Goal: Task Accomplishment & Management: Complete application form

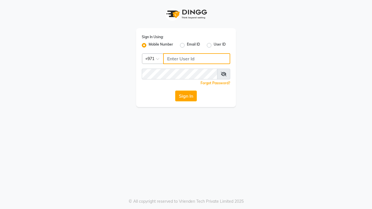
type input "522449802"
click at [189, 94] on button "Sign In" at bounding box center [186, 96] width 22 height 11
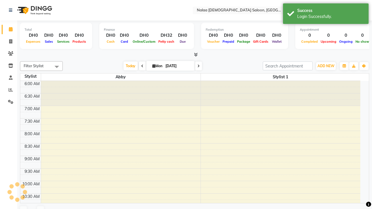
select select "en"
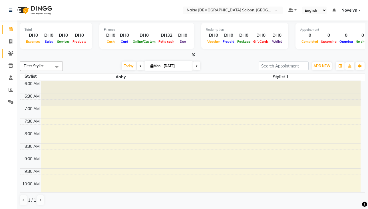
click at [11, 54] on icon at bounding box center [10, 53] width 5 height 4
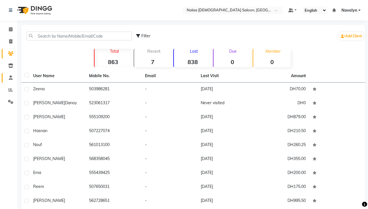
click at [9, 82] on link "Staff" at bounding box center [9, 77] width 14 height 9
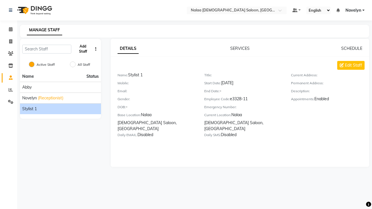
click at [82, 46] on button "Add Staff" at bounding box center [83, 49] width 19 height 15
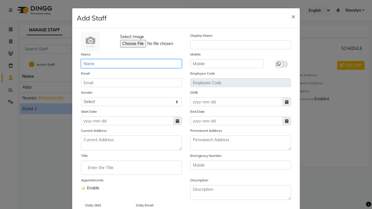
click at [109, 65] on input "text" at bounding box center [131, 63] width 101 height 9
type input "Shaira"
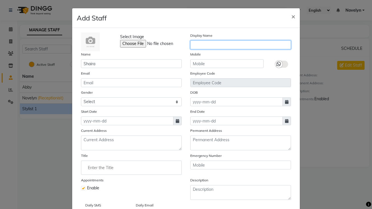
click at [224, 46] on input "text" at bounding box center [240, 45] width 101 height 9
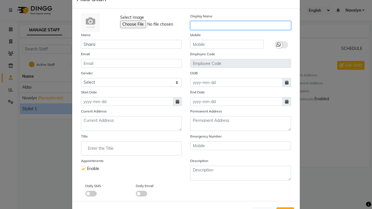
scroll to position [21, 0]
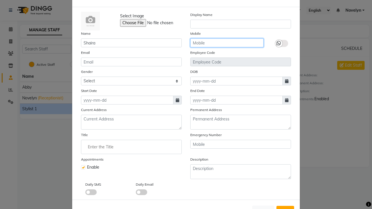
click at [231, 44] on input "text" at bounding box center [226, 43] width 73 height 9
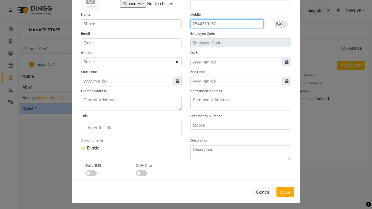
scroll to position [42, 0]
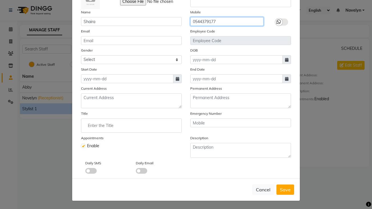
type input "0544379177"
click at [176, 80] on icon at bounding box center [177, 79] width 3 height 4
select select "9"
select select "2025"
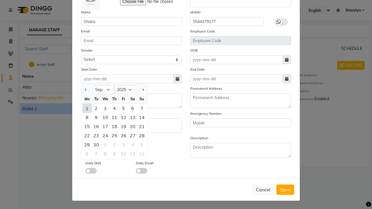
click at [85, 108] on div "1" at bounding box center [86, 108] width 9 height 9
type input "[DATE]"
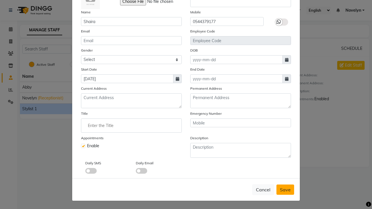
click at [284, 194] on button "Save" at bounding box center [285, 190] width 18 height 10
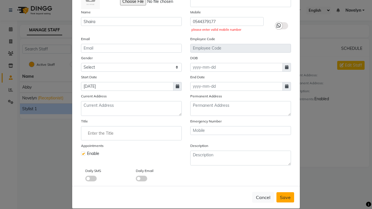
scroll to position [0, 0]
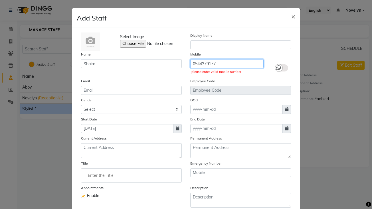
click at [195, 65] on input "0544379177" at bounding box center [226, 63] width 73 height 9
click at [193, 64] on input "0544379177" at bounding box center [226, 63] width 73 height 9
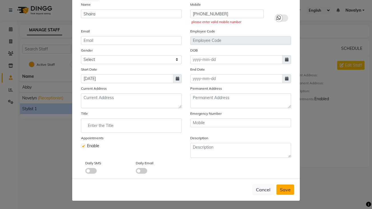
click at [283, 192] on span "Save" at bounding box center [285, 190] width 11 height 6
click at [284, 189] on span "Save" at bounding box center [285, 190] width 11 height 6
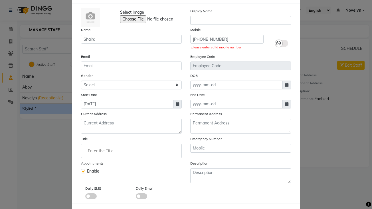
scroll to position [25, 0]
click at [197, 38] on input "[PHONE_NUMBER]" at bounding box center [226, 39] width 73 height 9
click at [202, 39] on input "[PHONE_NUMBER]" at bounding box center [226, 39] width 73 height 9
click at [201, 41] on input "[PHONE_NUMBER]" at bounding box center [226, 39] width 73 height 9
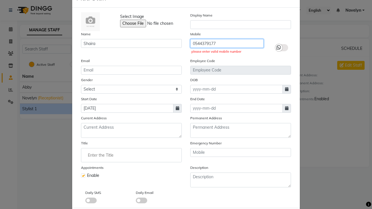
scroll to position [19, 0]
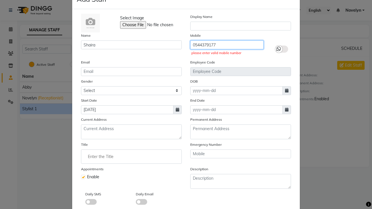
click at [194, 46] on input "0544379177" at bounding box center [226, 45] width 73 height 9
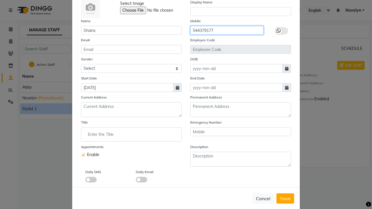
scroll to position [42, 0]
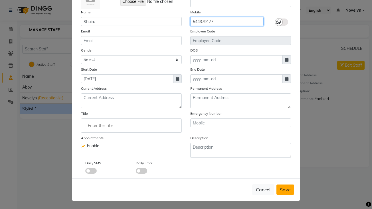
type input "544379177"
click at [287, 195] on button "Save" at bounding box center [285, 190] width 18 height 10
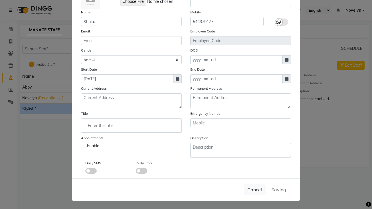
checkbox input "false"
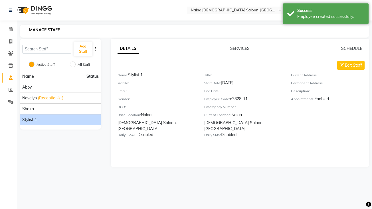
click at [80, 65] on label "All Staff" at bounding box center [84, 64] width 13 height 5
click at [76, 65] on input "All Staff" at bounding box center [73, 65] width 6 height 6
radio input "true"
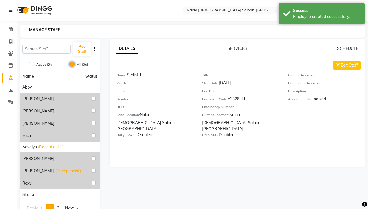
click at [73, 63] on input "All Staff" at bounding box center [72, 65] width 6 height 6
click at [32, 66] on input "Active Staff" at bounding box center [32, 65] width 6 height 6
radio input "true"
radio input "false"
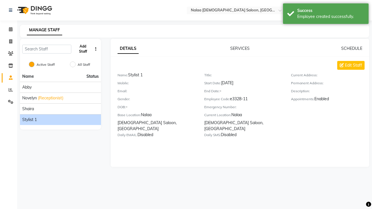
click at [85, 51] on button "Add Staff" at bounding box center [83, 49] width 19 height 15
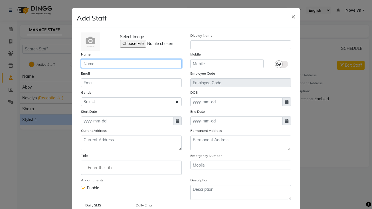
click at [111, 63] on input "text" at bounding box center [131, 63] width 101 height 9
type input "Grace"
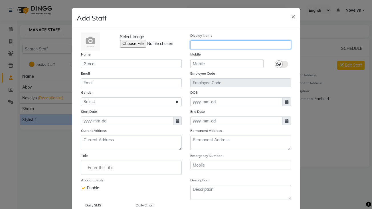
click at [215, 45] on input "text" at bounding box center [240, 45] width 101 height 9
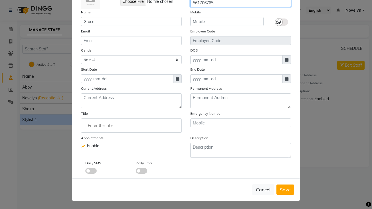
type input "561706765"
click at [176, 79] on icon at bounding box center [177, 79] width 3 height 4
select select "9"
select select "2025"
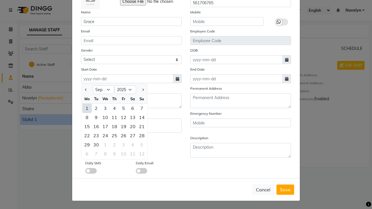
click at [83, 110] on div "1" at bounding box center [86, 108] width 9 height 9
type input "[DATE]"
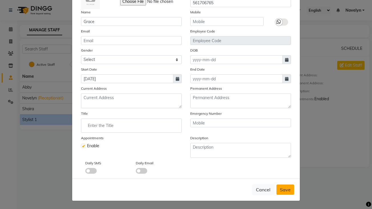
click at [286, 193] on button "Save" at bounding box center [285, 190] width 18 height 10
checkbox input "false"
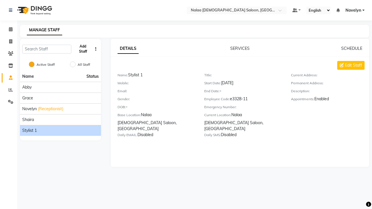
click at [85, 50] on button "Add Staff" at bounding box center [83, 49] width 19 height 15
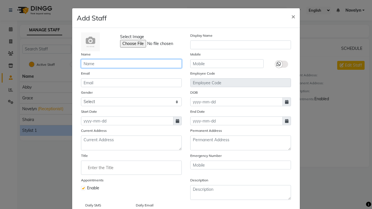
click at [114, 64] on input "text" at bounding box center [131, 63] width 101 height 9
type input "Chatty"
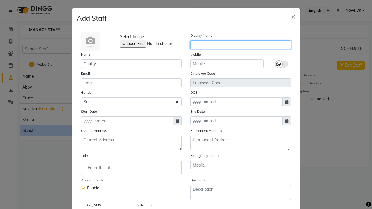
click at [206, 44] on input "text" at bounding box center [240, 45] width 101 height 9
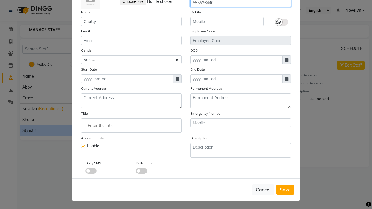
type input "555526440"
click at [178, 80] on span at bounding box center [177, 78] width 9 height 9
select select "9"
select select "2025"
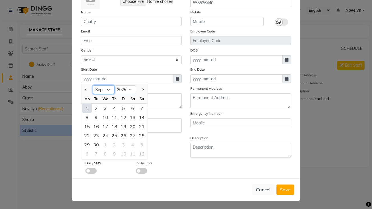
click at [101, 90] on select "Jan Feb Mar Apr May Jun [DATE] Aug Sep Oct Nov Dec" at bounding box center [104, 90] width 22 height 9
click at [100, 90] on select "Jan Feb Mar Apr May Jun [DATE] Aug Sep Oct Nov Dec" at bounding box center [104, 90] width 22 height 9
click at [85, 108] on div "1" at bounding box center [86, 108] width 9 height 9
type input "[DATE]"
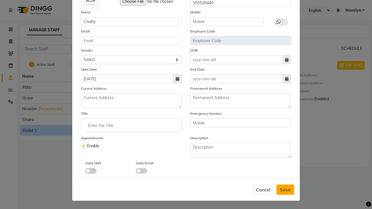
click at [286, 189] on span "Save" at bounding box center [285, 190] width 11 height 6
checkbox input "false"
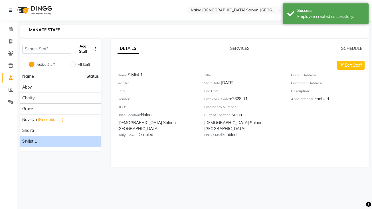
click at [86, 50] on button "Add Staff" at bounding box center [83, 49] width 19 height 15
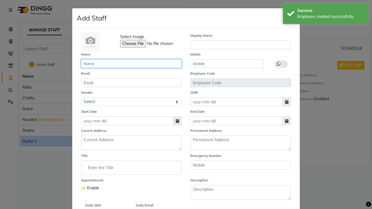
click at [115, 65] on input "text" at bounding box center [131, 63] width 101 height 9
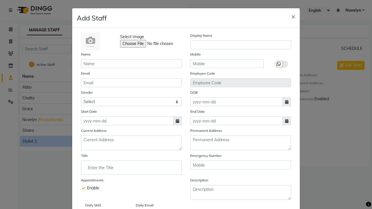
click at [42, 54] on ngb-modal-window "Add Staff × Select Image Display Name Name Mobile Email Employee Code Gender Se…" at bounding box center [186, 104] width 372 height 209
click at [292, 11] on button "×" at bounding box center [293, 16] width 13 height 16
checkbox input "false"
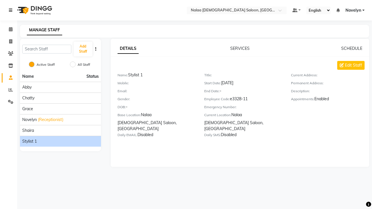
click at [11, 10] on icon at bounding box center [10, 10] width 3 height 4
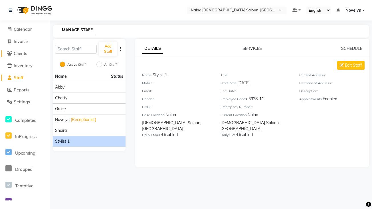
click at [11, 53] on icon at bounding box center [9, 53] width 5 height 4
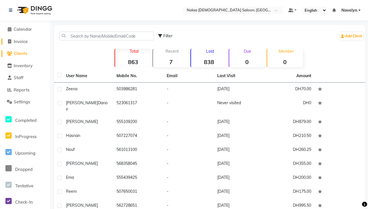
click at [11, 43] on span at bounding box center [9, 42] width 9 height 7
select select "service"
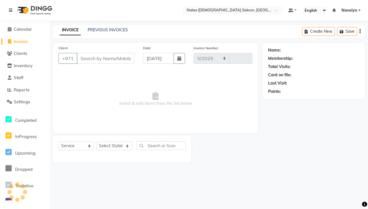
select select "7528"
type input "0617"
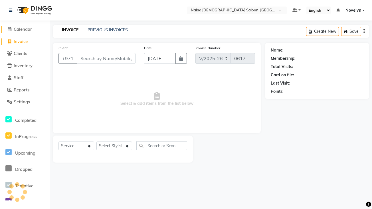
click at [13, 27] on span at bounding box center [9, 29] width 9 height 7
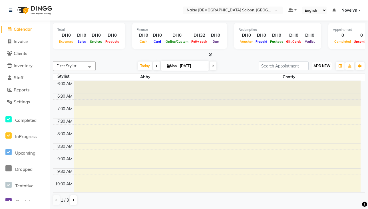
click at [320, 64] on span "ADD NEW" at bounding box center [321, 66] width 17 height 4
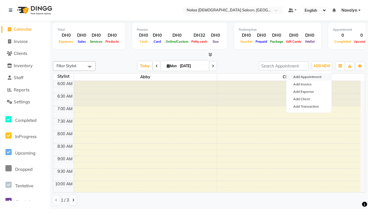
click at [318, 78] on button "Add Appointment" at bounding box center [308, 76] width 45 height 7
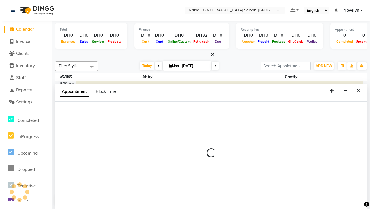
scroll to position [0, 0]
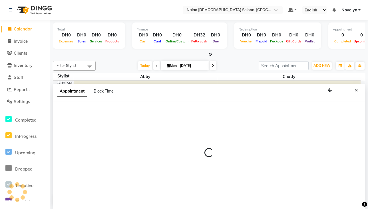
select select "420"
select select "tentative"
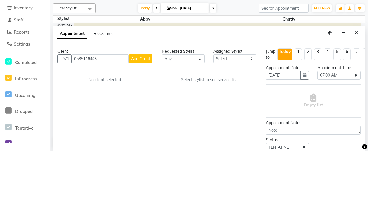
type input "0585116443"
click at [144, 118] on span "Add Client" at bounding box center [140, 116] width 19 height 5
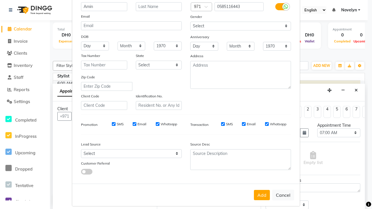
scroll to position [54, 0]
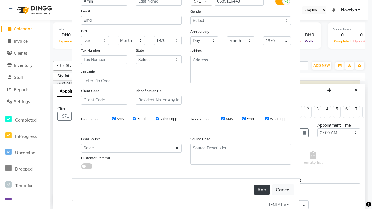
type input "Amin"
click at [262, 191] on button "Add" at bounding box center [262, 190] width 16 height 10
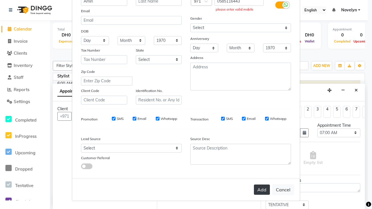
scroll to position [0, 0]
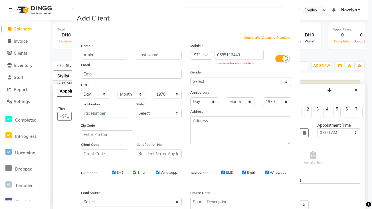
click at [58, 188] on ngb-modal-window "Add Client Generate Dummy Number Name Amin Email DOB Day 01 02 03 04 05 06 07 0…" at bounding box center [186, 104] width 372 height 209
click at [277, 0] on ngb-modal-window "Add Client Generate Dummy Number Name Amin Email DOB Day 01 02 03 04 05 06 07 0…" at bounding box center [186, 104] width 372 height 209
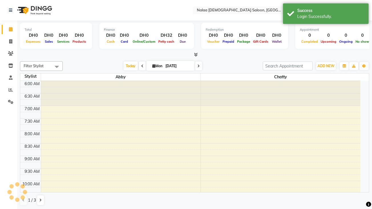
select select "en"
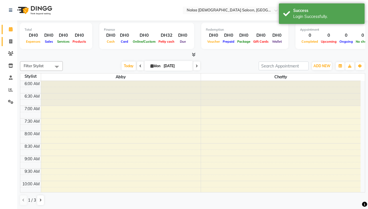
click at [11, 41] on icon at bounding box center [10, 41] width 3 height 4
select select "service"
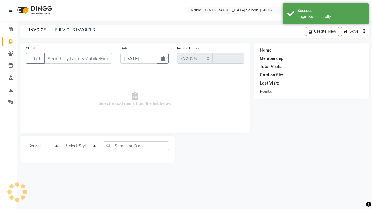
select select "7528"
type input "0617"
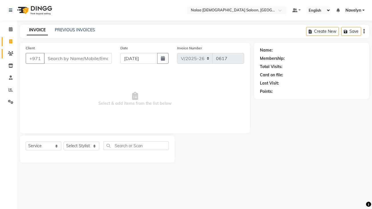
click at [11, 54] on icon at bounding box center [10, 53] width 5 height 4
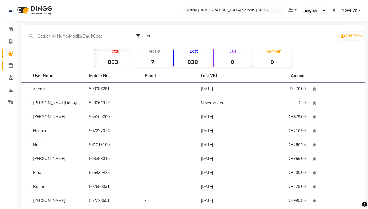
click at [11, 66] on icon at bounding box center [10, 66] width 5 height 4
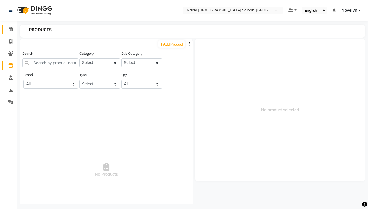
click at [10, 30] on icon at bounding box center [11, 29] width 4 height 4
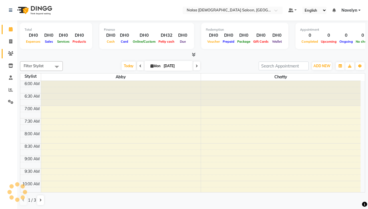
click at [12, 53] on icon at bounding box center [10, 53] width 5 height 4
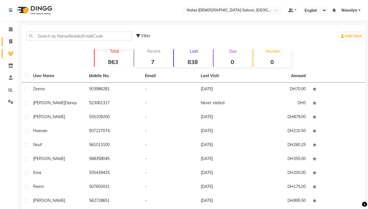
click at [11, 41] on icon at bounding box center [10, 41] width 3 height 4
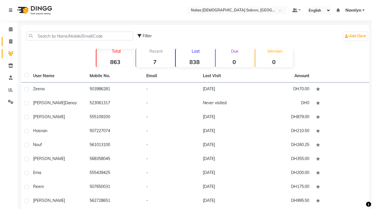
select select "service"
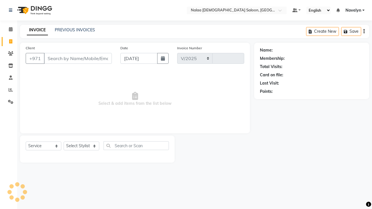
select select "7528"
type input "0617"
click at [11, 29] on icon at bounding box center [11, 29] width 4 height 4
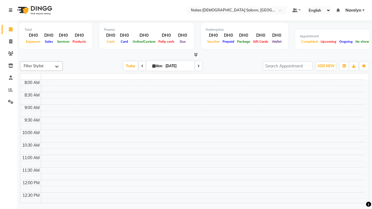
click at [10, 8] on icon at bounding box center [10, 10] width 3 height 4
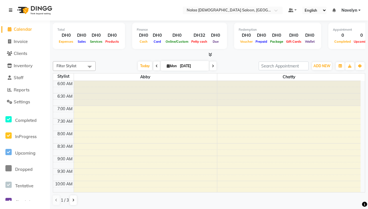
click at [11, 10] on icon at bounding box center [10, 10] width 3 height 4
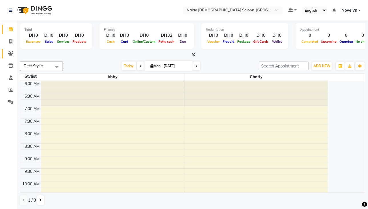
click at [11, 54] on icon at bounding box center [10, 53] width 5 height 4
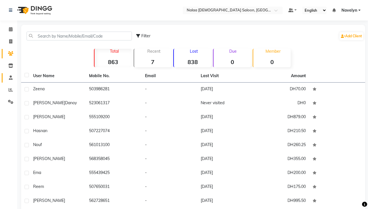
click at [7, 80] on span at bounding box center [11, 78] width 10 height 7
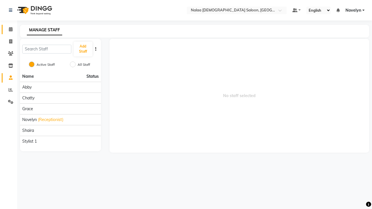
click at [11, 29] on icon at bounding box center [11, 29] width 4 height 4
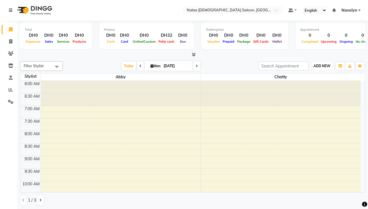
click at [321, 66] on span "ADD NEW" at bounding box center [321, 66] width 17 height 4
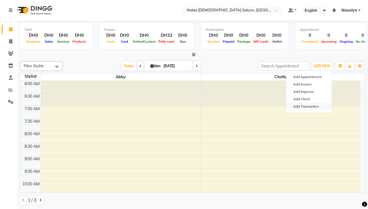
click at [319, 106] on link "Add Transaction" at bounding box center [308, 106] width 45 height 7
select select "direct"
select select
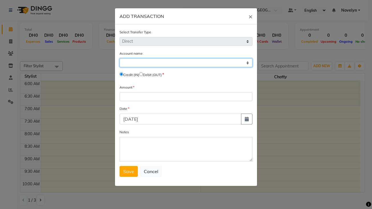
click at [146, 63] on select "Select Petty Cash Default Account" at bounding box center [186, 62] width 133 height 9
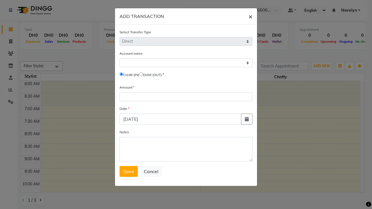
click at [248, 21] on button "×" at bounding box center [250, 16] width 13 height 16
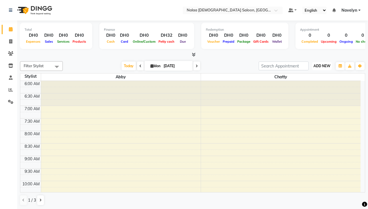
click at [325, 64] on span "ADD NEW" at bounding box center [321, 66] width 17 height 4
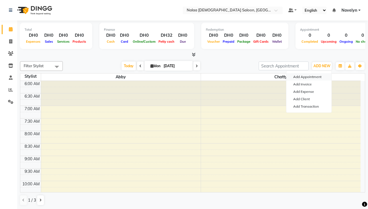
click at [322, 78] on button "Add Appointment" at bounding box center [308, 76] width 45 height 7
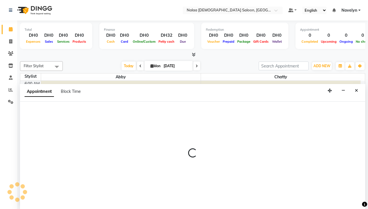
select select "tentative"
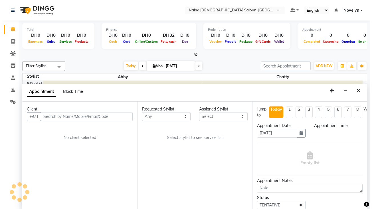
scroll to position [0, 0]
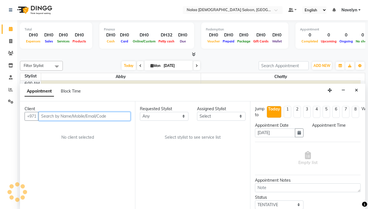
select select "420"
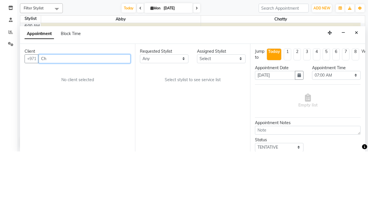
type input "C"
click at [207, 158] on div "Requested Stylist Any Abby Chatty Grace Shaira Stylist 1 Assigned Stylist Selec…" at bounding box center [192, 156] width 115 height 108
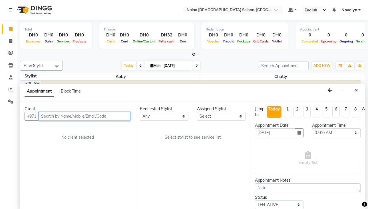
click at [75, 116] on input "text" at bounding box center [85, 116] width 92 height 9
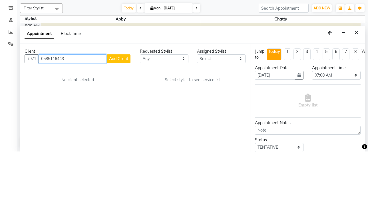
type input "0585116443"
click at [127, 116] on span "Add Client" at bounding box center [118, 116] width 19 height 5
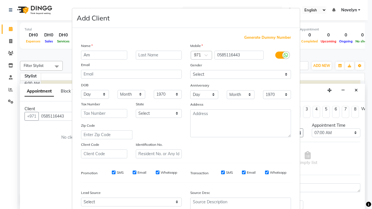
click at [92, 54] on input "Am" at bounding box center [104, 55] width 46 height 9
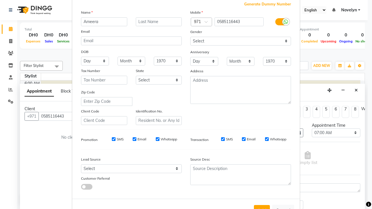
scroll to position [54, 0]
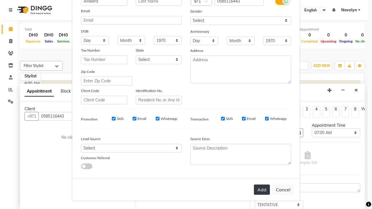
type input "Ameera"
click at [261, 191] on button "Add" at bounding box center [262, 190] width 16 height 10
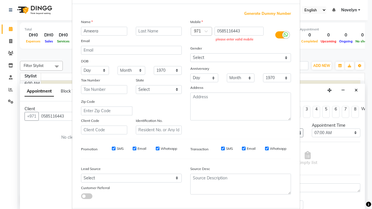
scroll to position [0, 0]
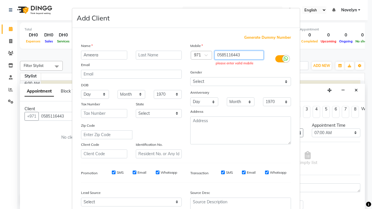
click at [218, 57] on input "0585116443" at bounding box center [239, 55] width 49 height 9
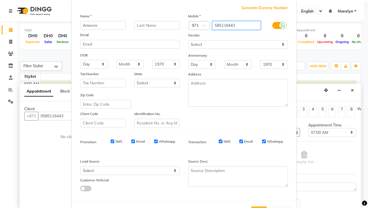
scroll to position [54, 0]
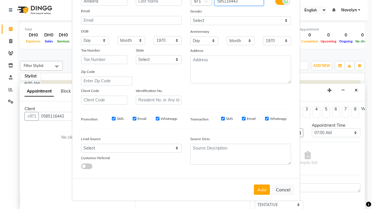
type input "585116443"
click at [244, 94] on div "Mobile Country Code × 971 585116443 Gender Select Male Female Other Prefer Not …" at bounding box center [240, 47] width 109 height 116
click at [261, 189] on button "Add" at bounding box center [262, 190] width 16 height 10
type input "585116443"
select select
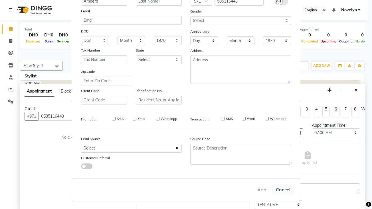
select select
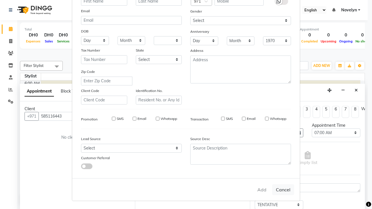
select select
checkbox input "false"
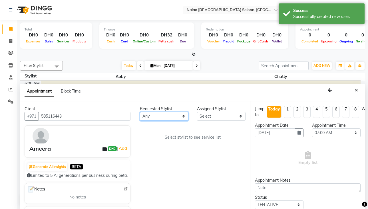
click at [184, 116] on select "Any Abby Chatty Grace Shaira Stylist 1" at bounding box center [164, 116] width 48 height 9
select select "90525"
click at [140, 112] on select "Any Abby Chatty Grace Shaira Stylist 1" at bounding box center [164, 116] width 48 height 9
select select "90525"
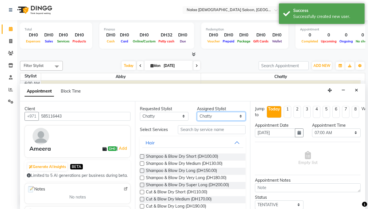
click at [236, 116] on select "Select Abby Chatty Grace Shaira Stylist 1" at bounding box center [221, 116] width 48 height 9
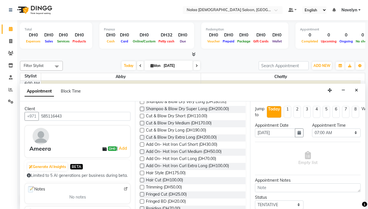
scroll to position [0, 0]
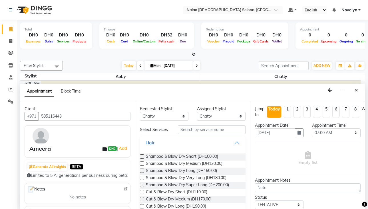
click at [232, 143] on button "Hair" at bounding box center [192, 143] width 101 height 10
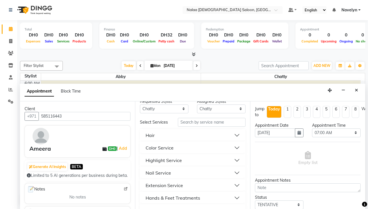
scroll to position [8, 0]
click at [233, 175] on button "Nail Service" at bounding box center [192, 173] width 101 height 10
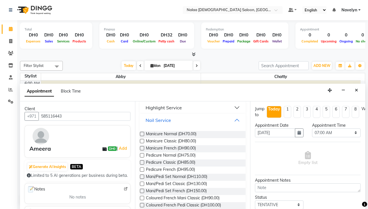
scroll to position [62, 0]
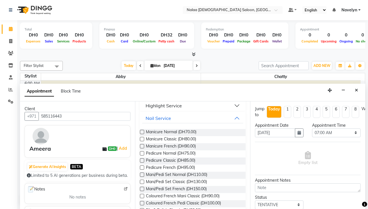
click at [142, 132] on label at bounding box center [142, 132] width 4 height 4
click at [142, 132] on input "checkbox" at bounding box center [142, 133] width 4 height 4
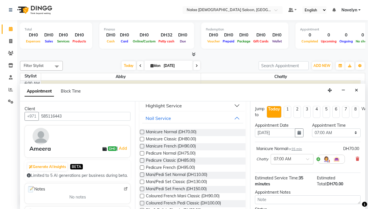
click at [291, 161] on input "text" at bounding box center [286, 159] width 25 height 6
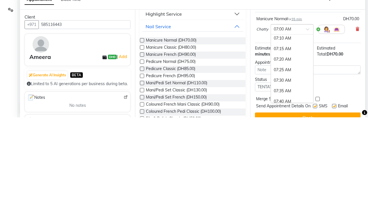
scroll to position [23, 0]
click at [142, 133] on label at bounding box center [142, 132] width 4 height 4
click at [142, 133] on input "checkbox" at bounding box center [142, 133] width 4 height 4
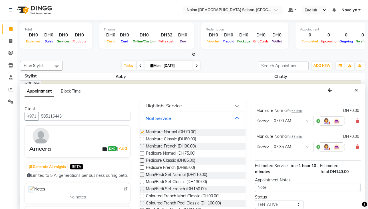
checkbox input "false"
click at [308, 148] on span at bounding box center [309, 149] width 7 height 6
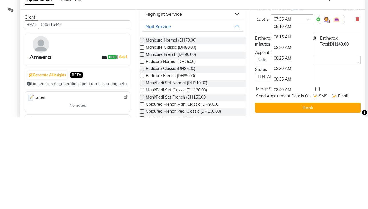
scroll to position [159, 0]
click at [308, 179] on div "08:45 AM" at bounding box center [292, 184] width 42 height 11
click at [308, 178] on span "Merge Services of Same Stylist" at bounding box center [284, 181] width 57 height 7
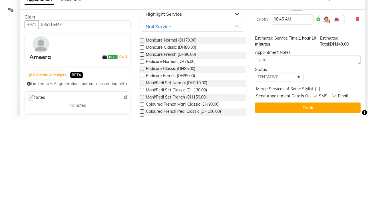
click at [308, 86] on div "Appointment Block Time" at bounding box center [192, 93] width 345 height 18
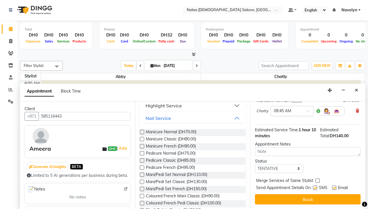
click at [306, 110] on span at bounding box center [309, 113] width 7 height 6
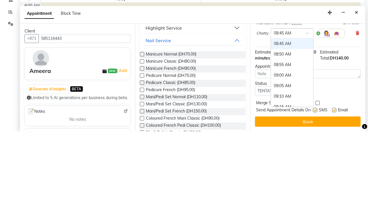
scroll to position [229, 0]
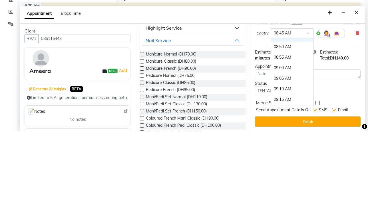
click at [316, 179] on label at bounding box center [317, 181] width 4 height 4
click at [316, 180] on input "checkbox" at bounding box center [317, 182] width 4 height 4
checkbox input "true"
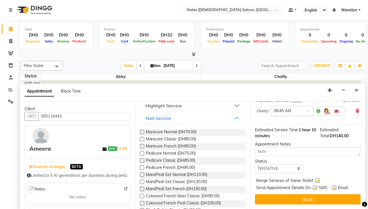
click at [309, 110] on span at bounding box center [309, 113] width 7 height 6
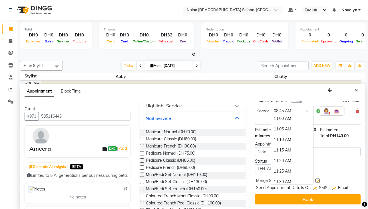
click at [299, 169] on div "11:25 AM" at bounding box center [292, 171] width 42 height 11
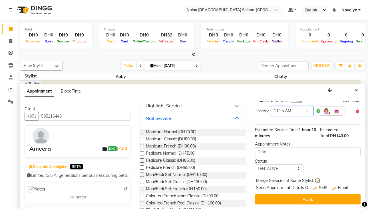
click at [297, 108] on input "text" at bounding box center [286, 111] width 25 height 6
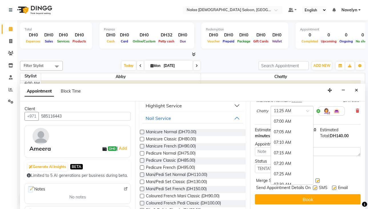
scroll to position [559, 0]
click at [341, 168] on div "Status Select TENTATIVE CONFIRM CHECK-IN UPCOMING" at bounding box center [307, 166] width 114 height 15
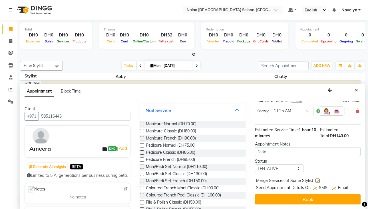
scroll to position [44, 0]
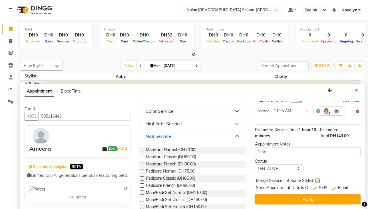
click at [142, 150] on label at bounding box center [142, 150] width 4 height 4
click at [142, 150] on input "checkbox" at bounding box center [142, 151] width 4 height 4
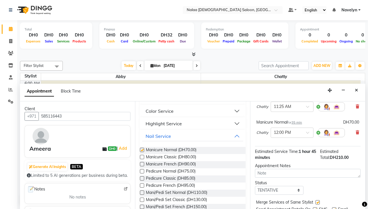
checkbox input "false"
click at [309, 131] on span at bounding box center [309, 134] width 7 height 6
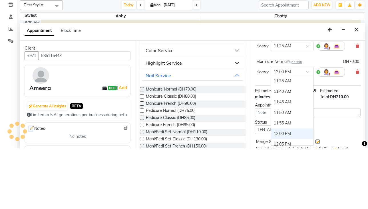
scroll to position [576, 0]
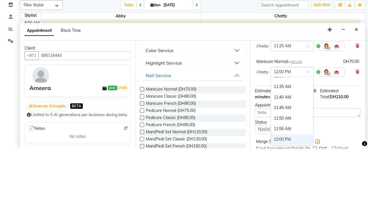
click at [298, 160] on div "11:40 AM" at bounding box center [292, 158] width 42 height 11
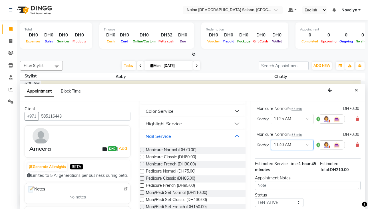
scroll to position [66, 0]
click at [355, 145] on icon at bounding box center [356, 145] width 3 height 4
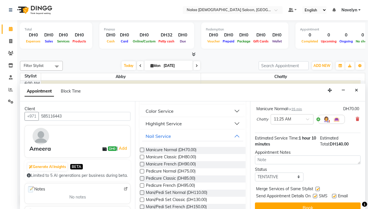
click at [232, 124] on button "Highlight Service" at bounding box center [192, 124] width 101 height 10
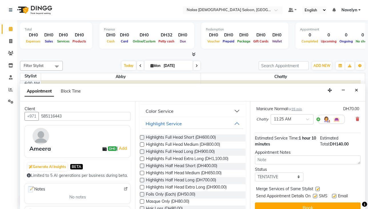
click at [234, 109] on button "Color Service" at bounding box center [192, 111] width 101 height 10
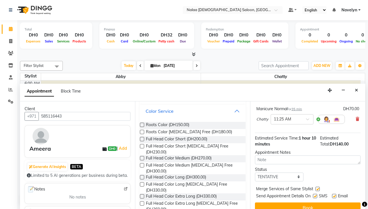
click at [234, 112] on button "Color Service" at bounding box center [192, 111] width 101 height 10
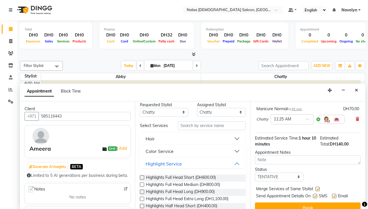
scroll to position [2, 0]
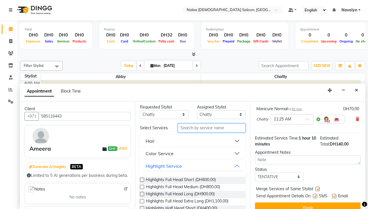
click at [217, 130] on input "text" at bounding box center [212, 128] width 68 height 9
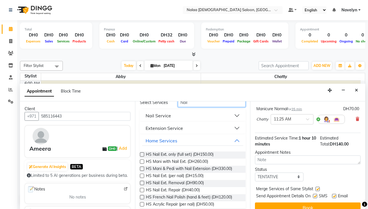
scroll to position [26, 0]
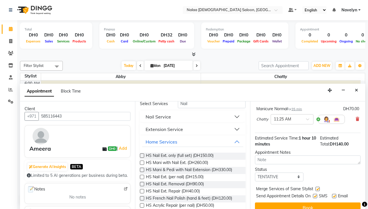
click at [180, 119] on button "Nail Service" at bounding box center [192, 117] width 101 height 10
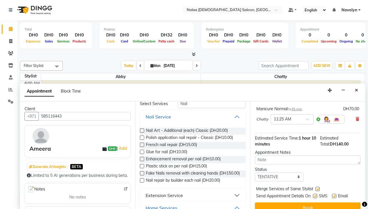
scroll to position [0, 0]
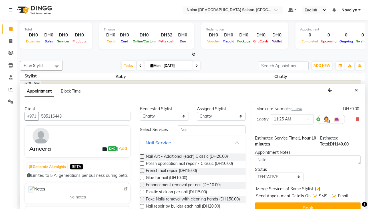
click at [236, 145] on button "Nail Service" at bounding box center [192, 143] width 101 height 10
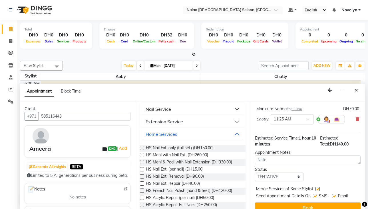
scroll to position [37, 0]
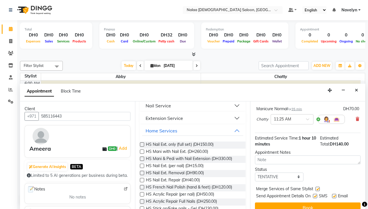
click at [234, 119] on button "Extension Service" at bounding box center [192, 118] width 101 height 10
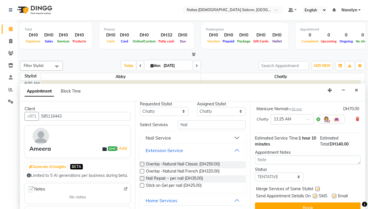
scroll to position [5, 0]
click at [233, 139] on button "Nail Service" at bounding box center [192, 138] width 101 height 10
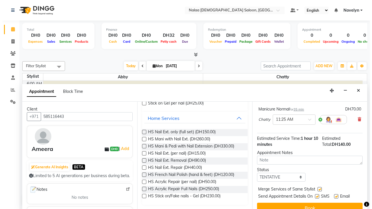
scroll to position [0, 0]
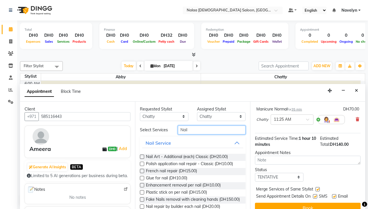
click at [224, 131] on input "Nail" at bounding box center [212, 130] width 68 height 9
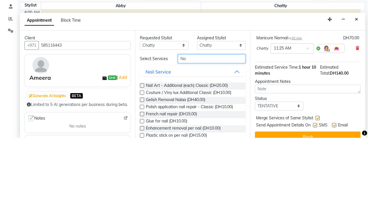
type input "N"
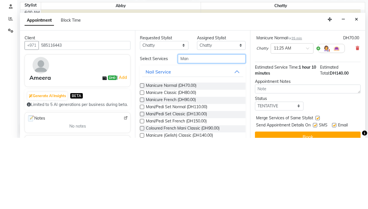
type input "Man"
click at [142, 157] on label at bounding box center [142, 157] width 4 height 4
click at [142, 157] on input "checkbox" at bounding box center [142, 158] width 4 height 4
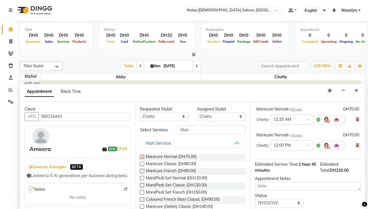
checkbox input "false"
